Goal: Task Accomplishment & Management: Use online tool/utility

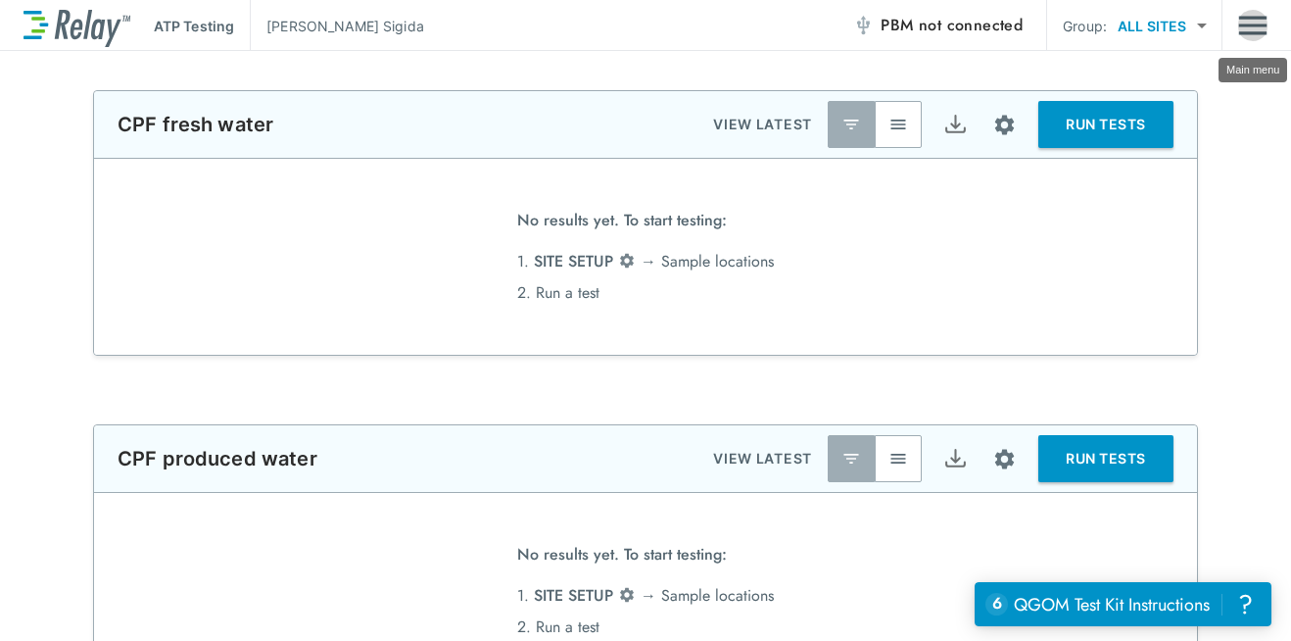
click at [1264, 39] on img "Main menu" at bounding box center [1252, 25] width 29 height 37
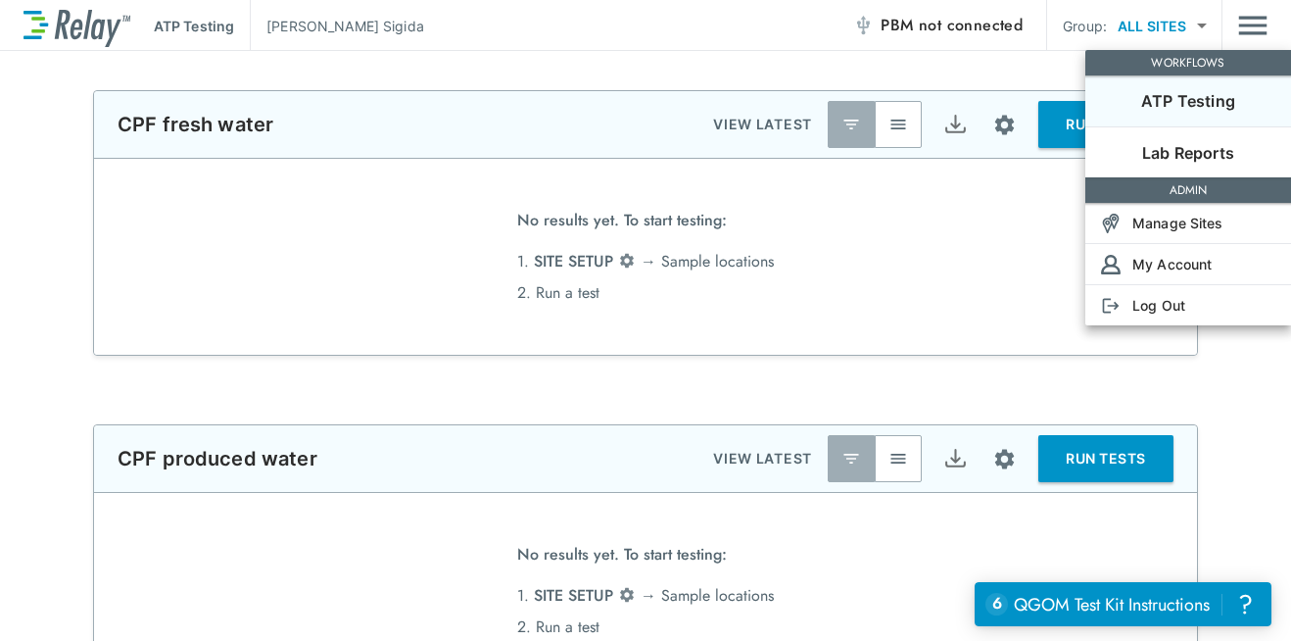
click at [1264, 39] on div at bounding box center [645, 320] width 1291 height 641
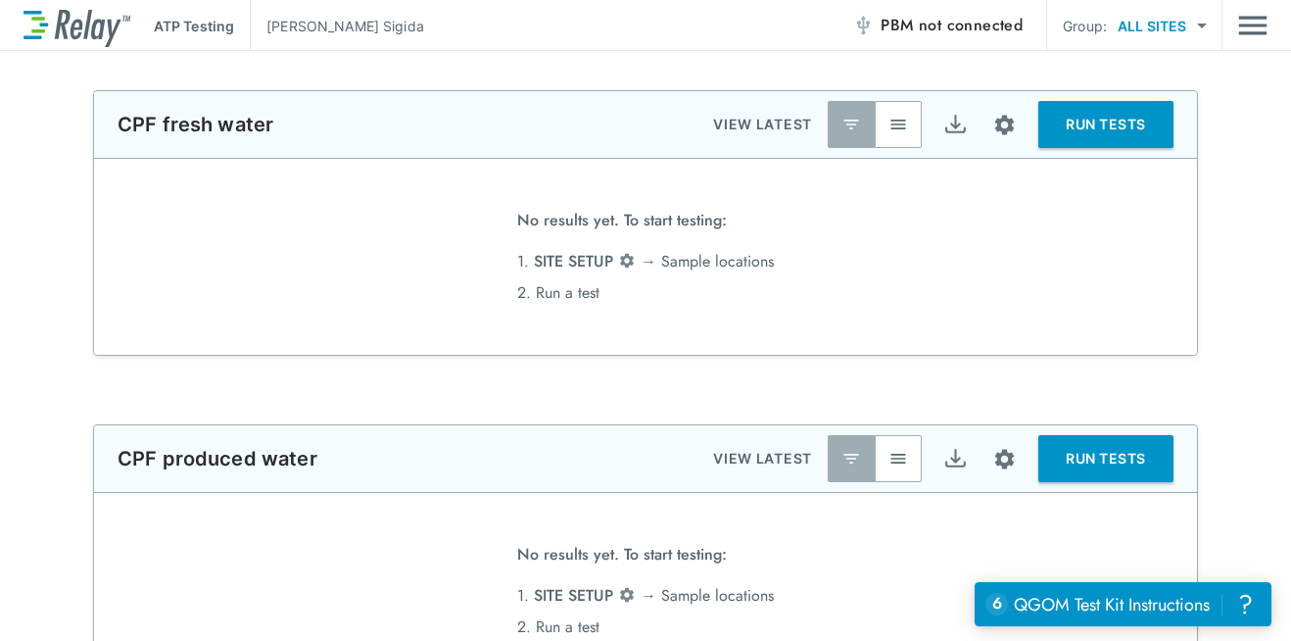
click at [1264, 39] on img "Main menu" at bounding box center [1252, 25] width 29 height 37
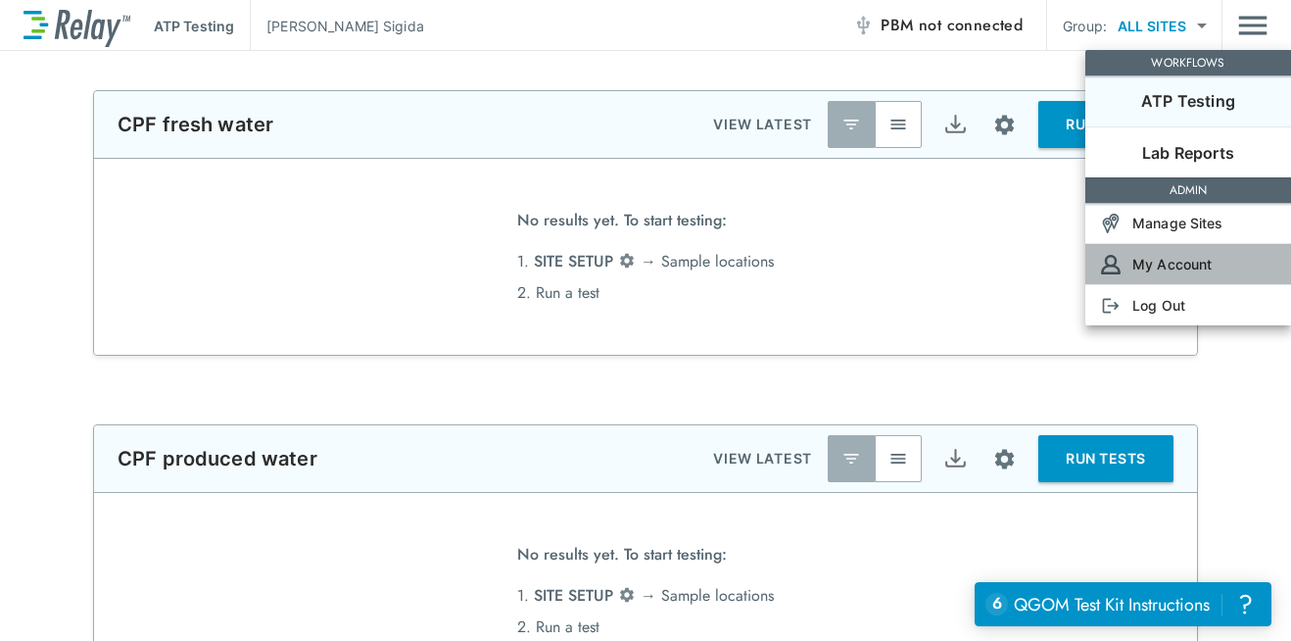
click at [1160, 274] on li "My Account" at bounding box center [1188, 263] width 206 height 41
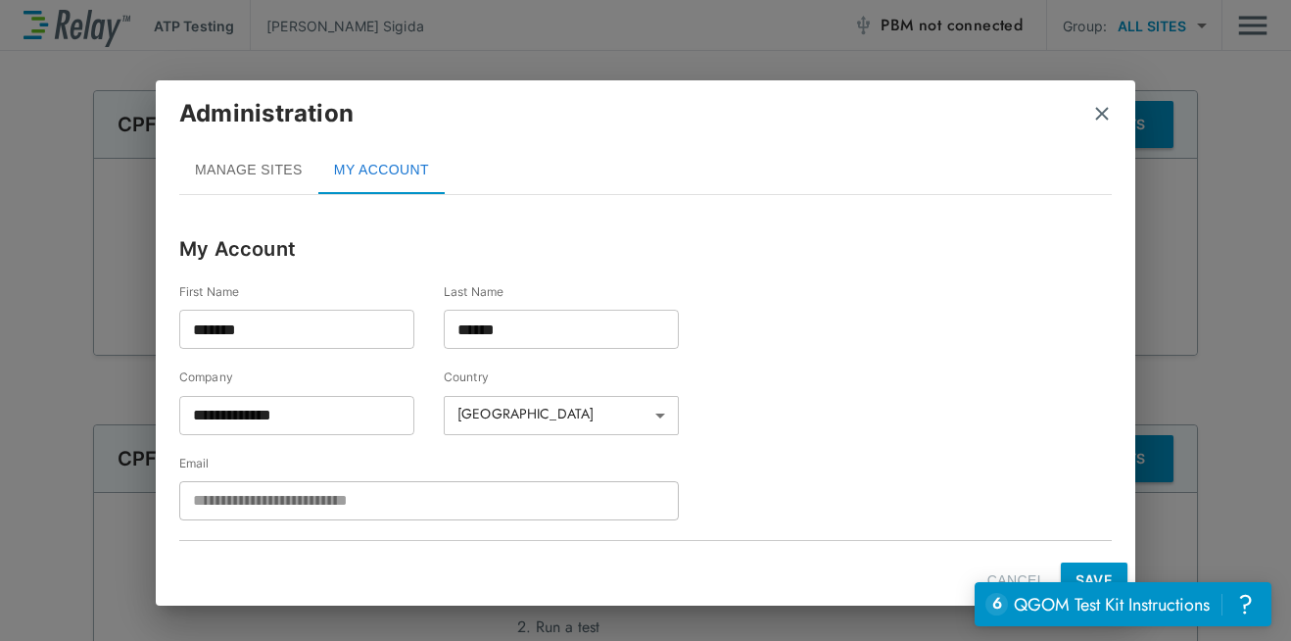
scroll to position [82, 0]
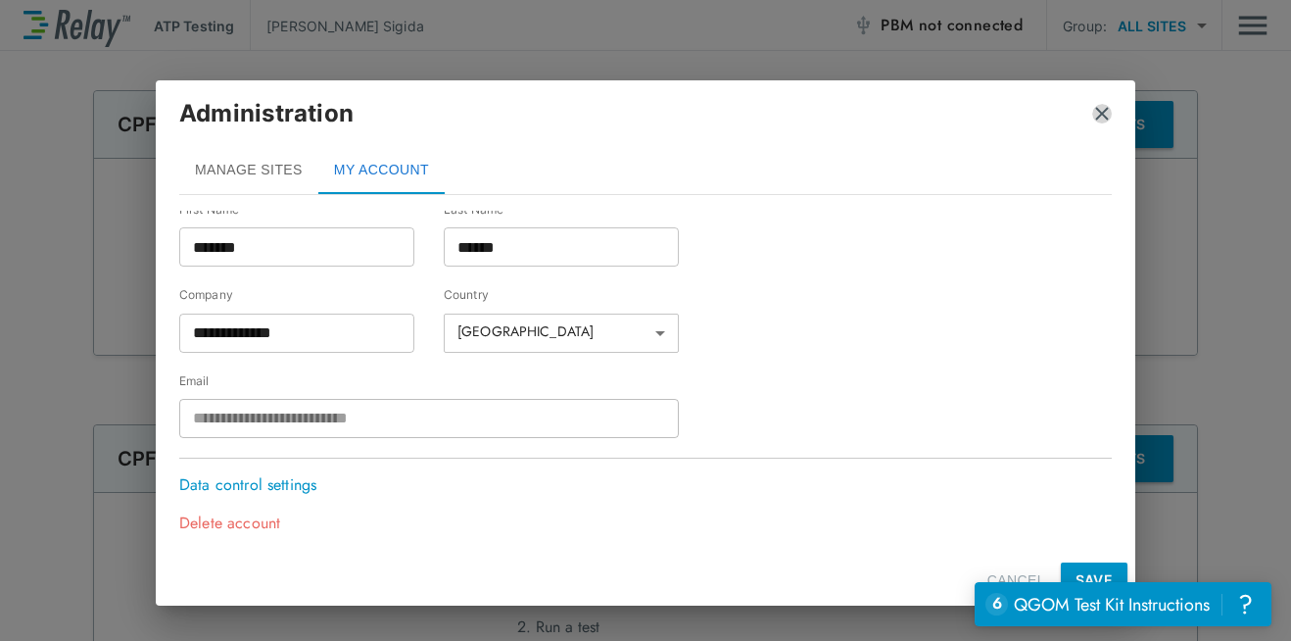
click at [1099, 112] on img "close" at bounding box center [1102, 114] width 20 height 20
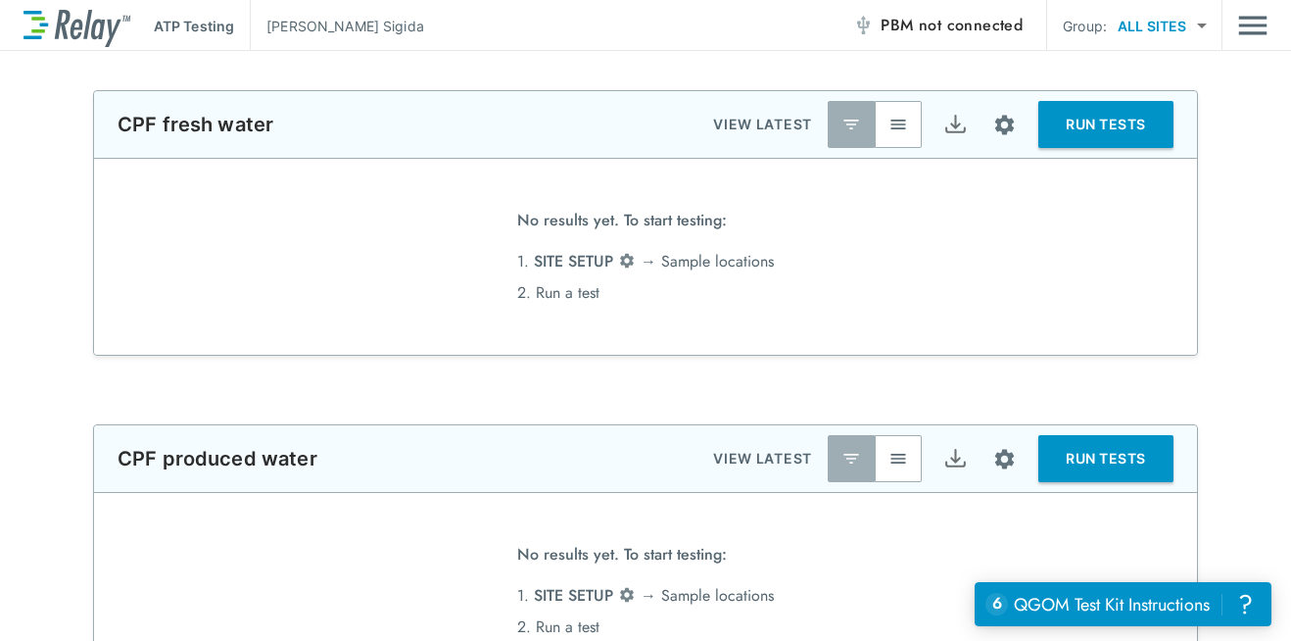
click at [989, 30] on span "not connected" at bounding box center [971, 25] width 104 height 23
click at [971, 31] on span "connected" at bounding box center [985, 25] width 76 height 23
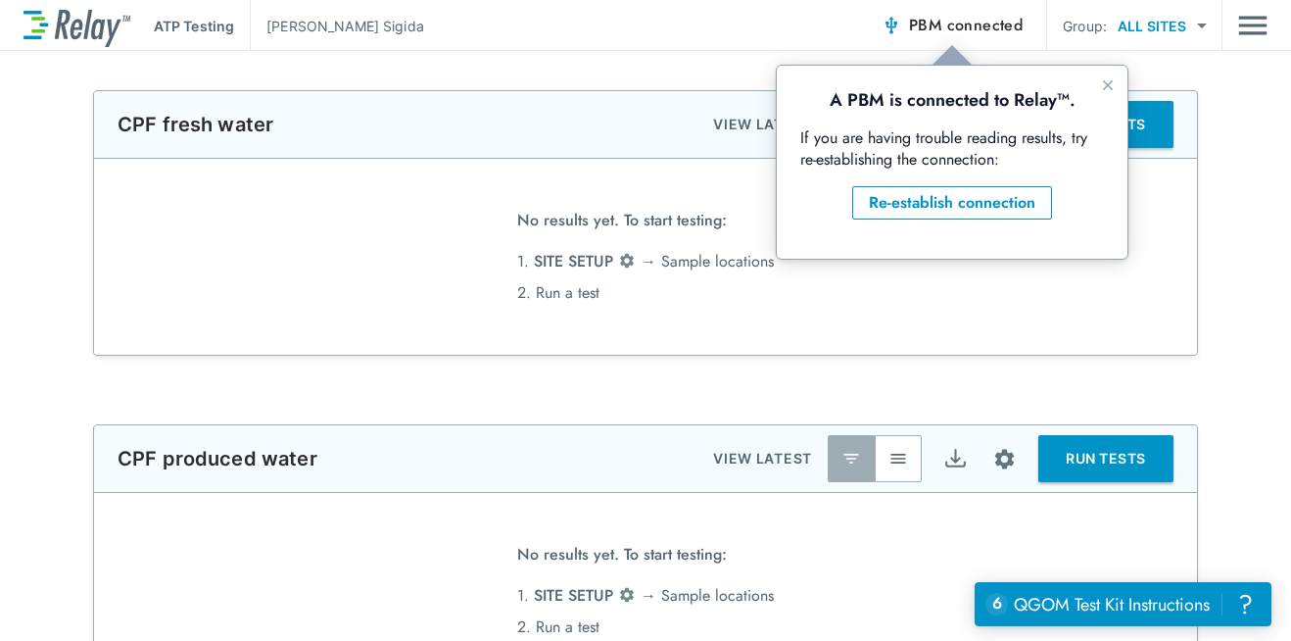
scroll to position [0, 0]
click at [928, 211] on div "Re-establish connection" at bounding box center [952, 203] width 167 height 24
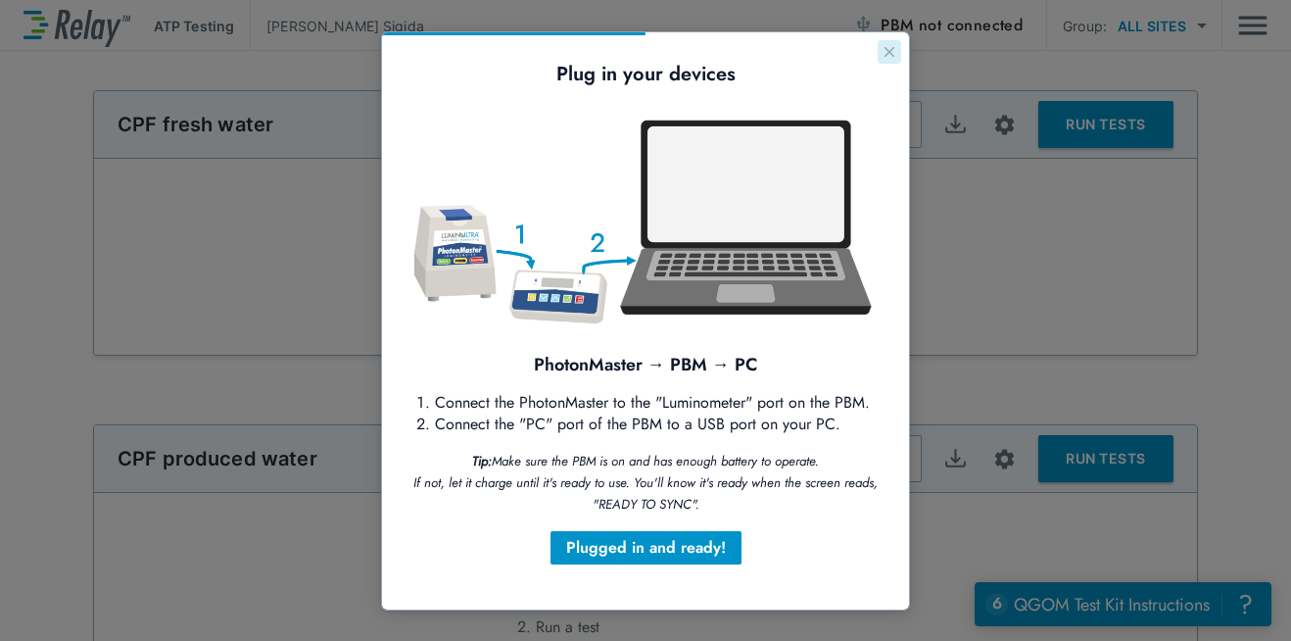
click at [887, 54] on icon "Close guide" at bounding box center [890, 52] width 10 height 10
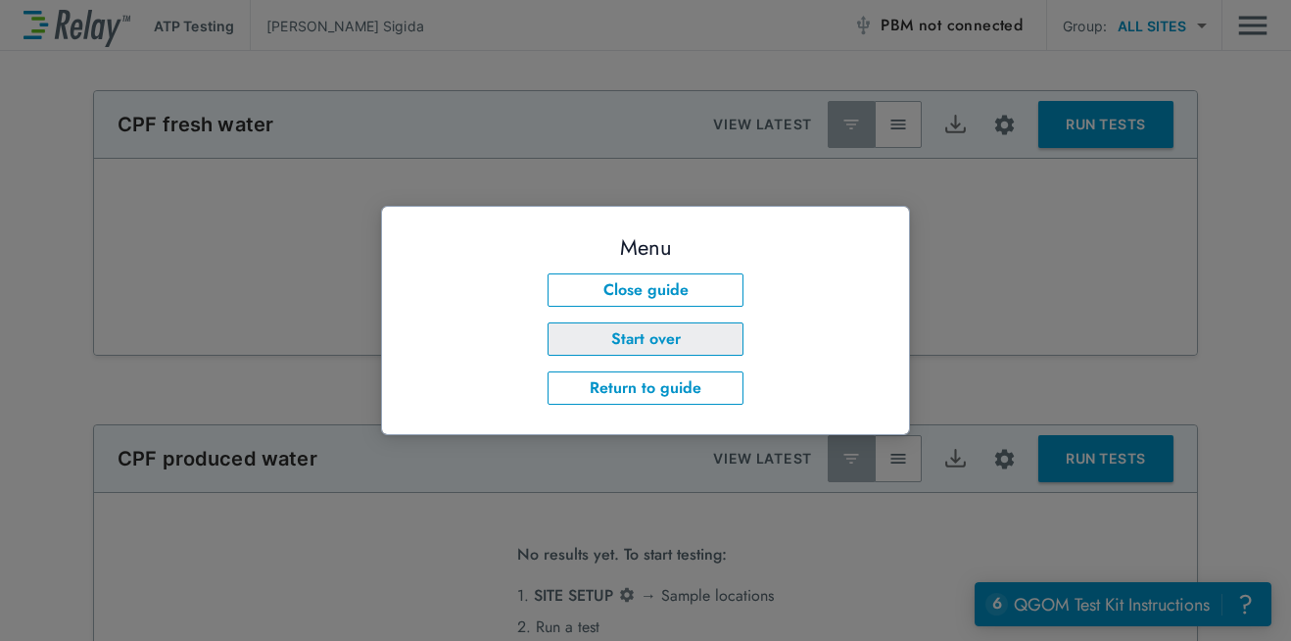
click at [669, 345] on button "Start over" at bounding box center [646, 338] width 196 height 33
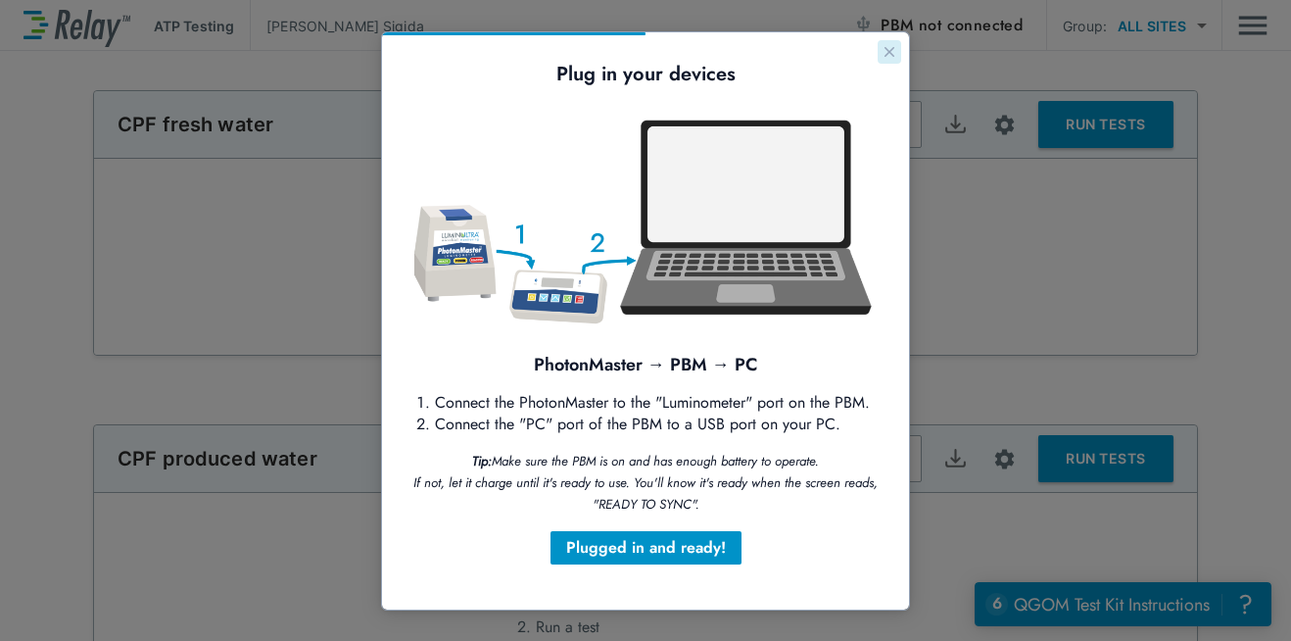
click at [880, 45] on button "Close guide" at bounding box center [890, 52] width 24 height 24
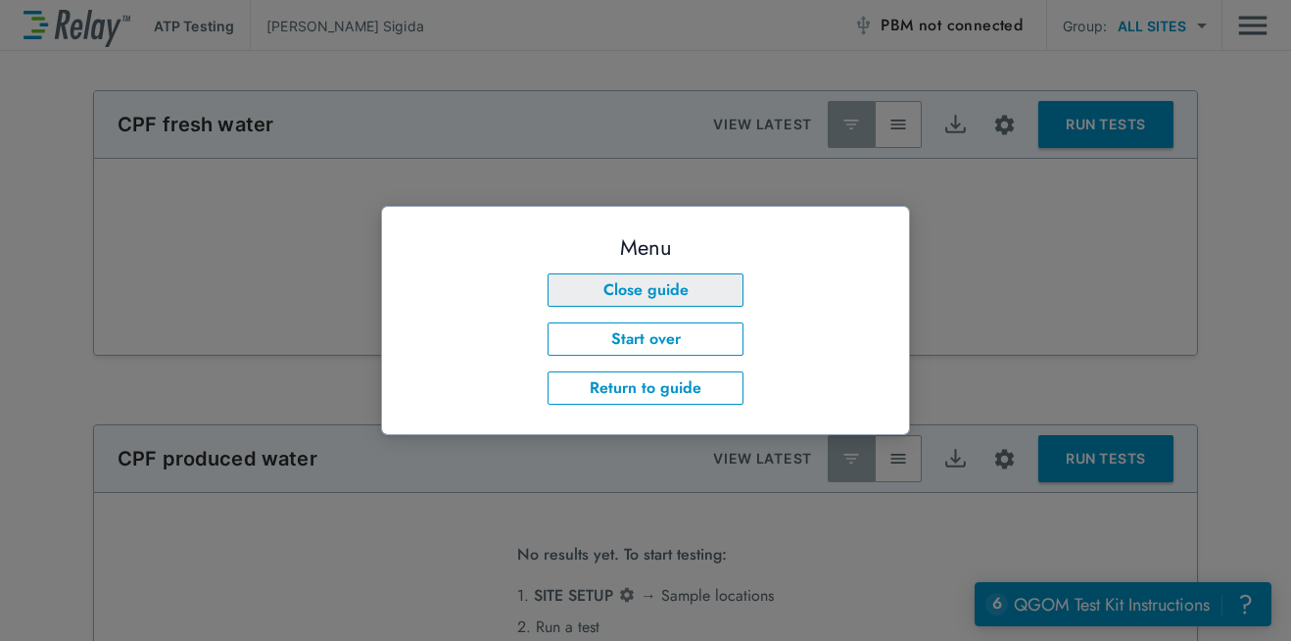
click at [719, 300] on button "Close guide" at bounding box center [646, 289] width 196 height 33
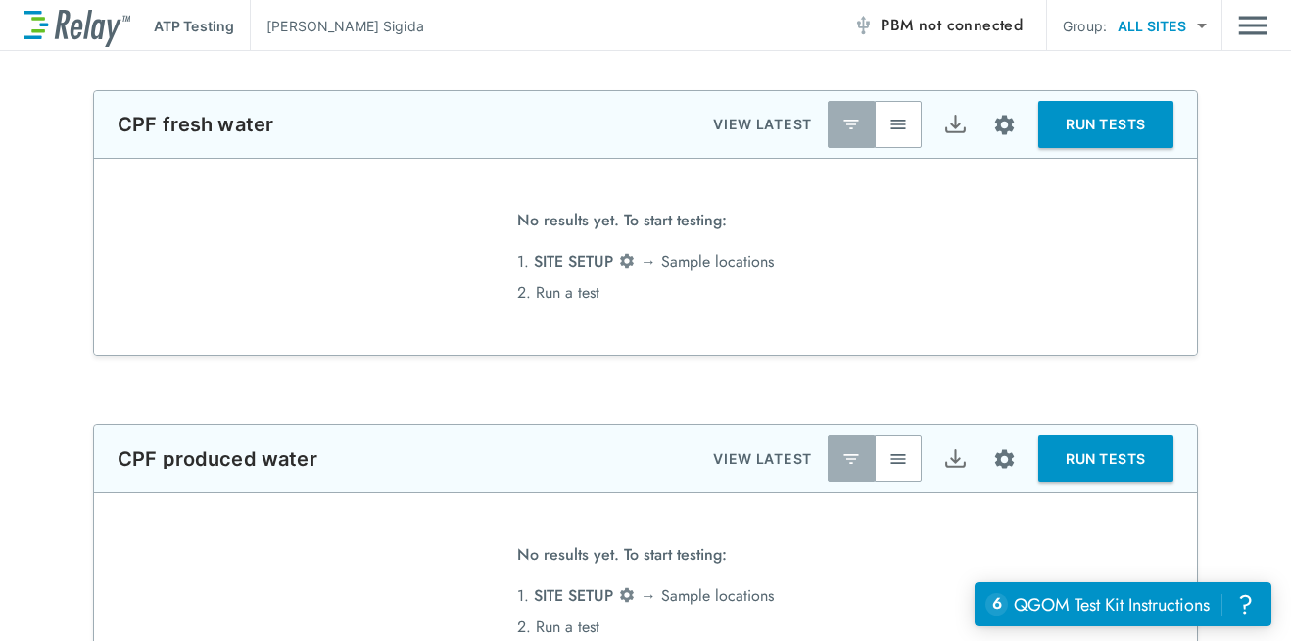
click at [964, 32] on span "not connected" at bounding box center [971, 25] width 104 height 23
click at [921, 15] on span "PBM connected" at bounding box center [966, 25] width 114 height 27
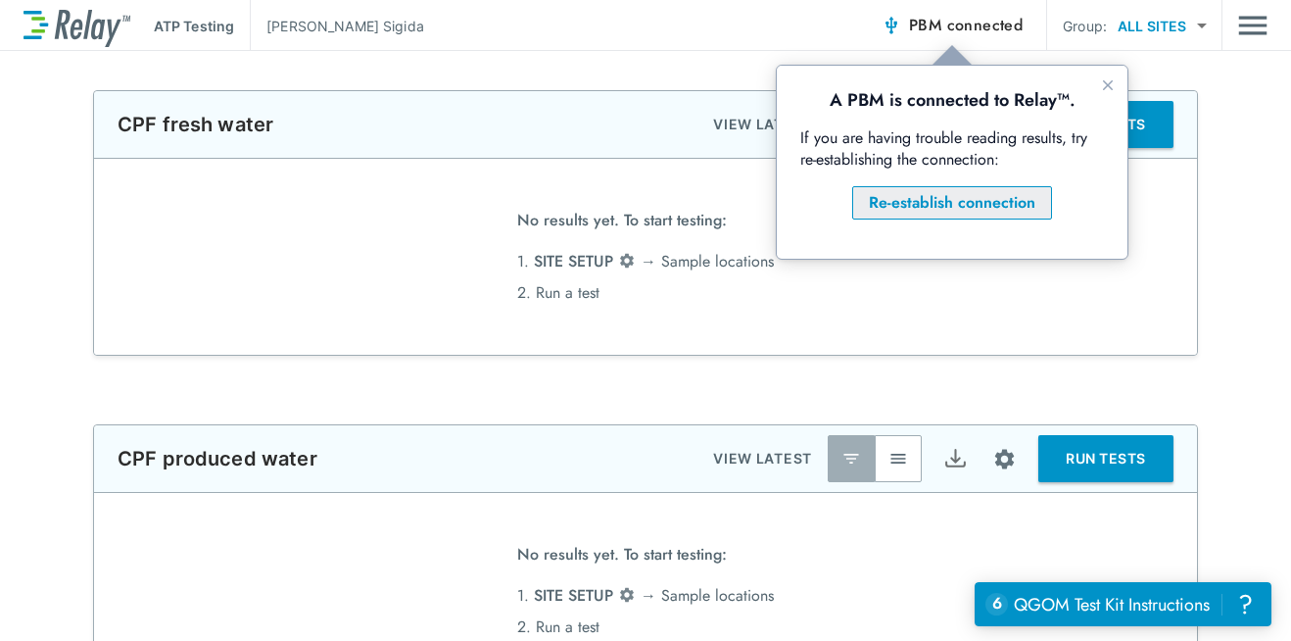
click at [965, 210] on div "Re-establish connection" at bounding box center [952, 203] width 167 height 24
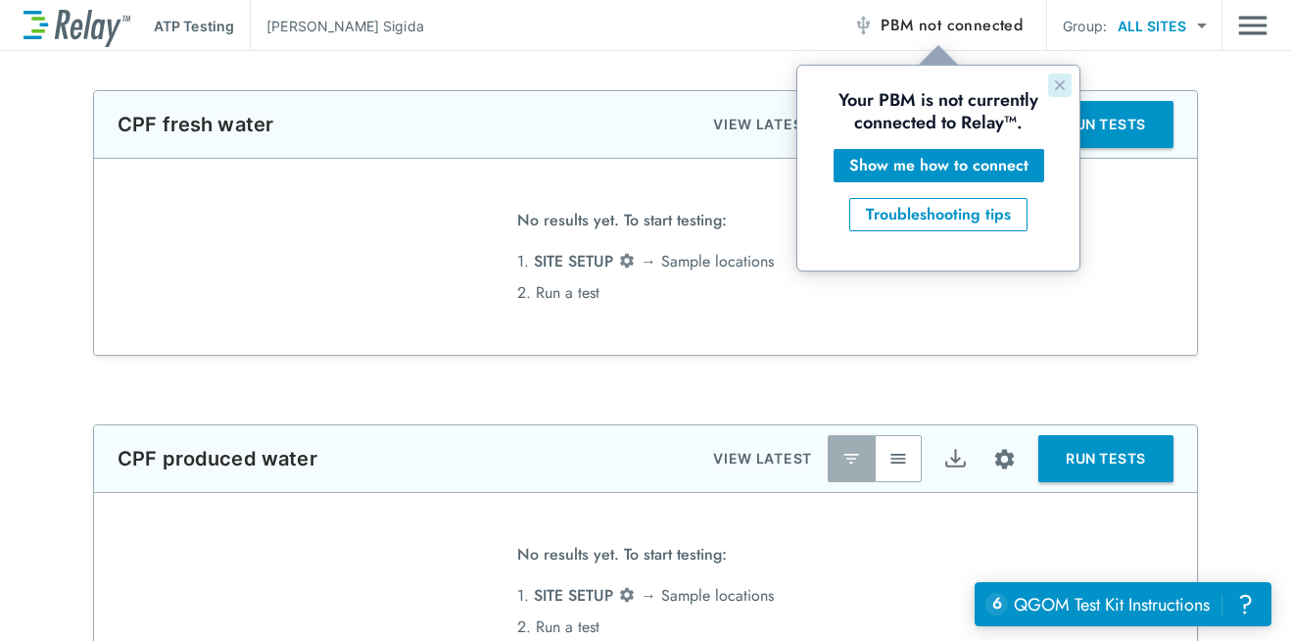
click at [1048, 86] on button "Close guide" at bounding box center [1060, 85] width 24 height 24
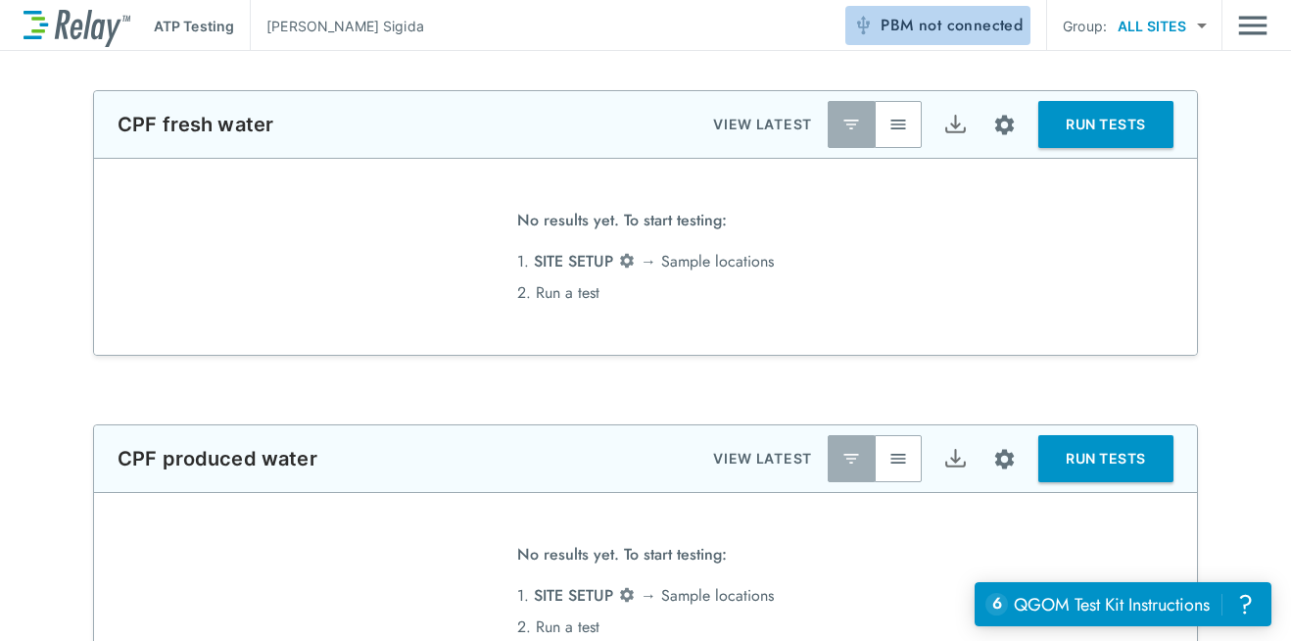
click at [977, 20] on span "not connected" at bounding box center [971, 25] width 104 height 23
